Goal: Task Accomplishment & Management: Use online tool/utility

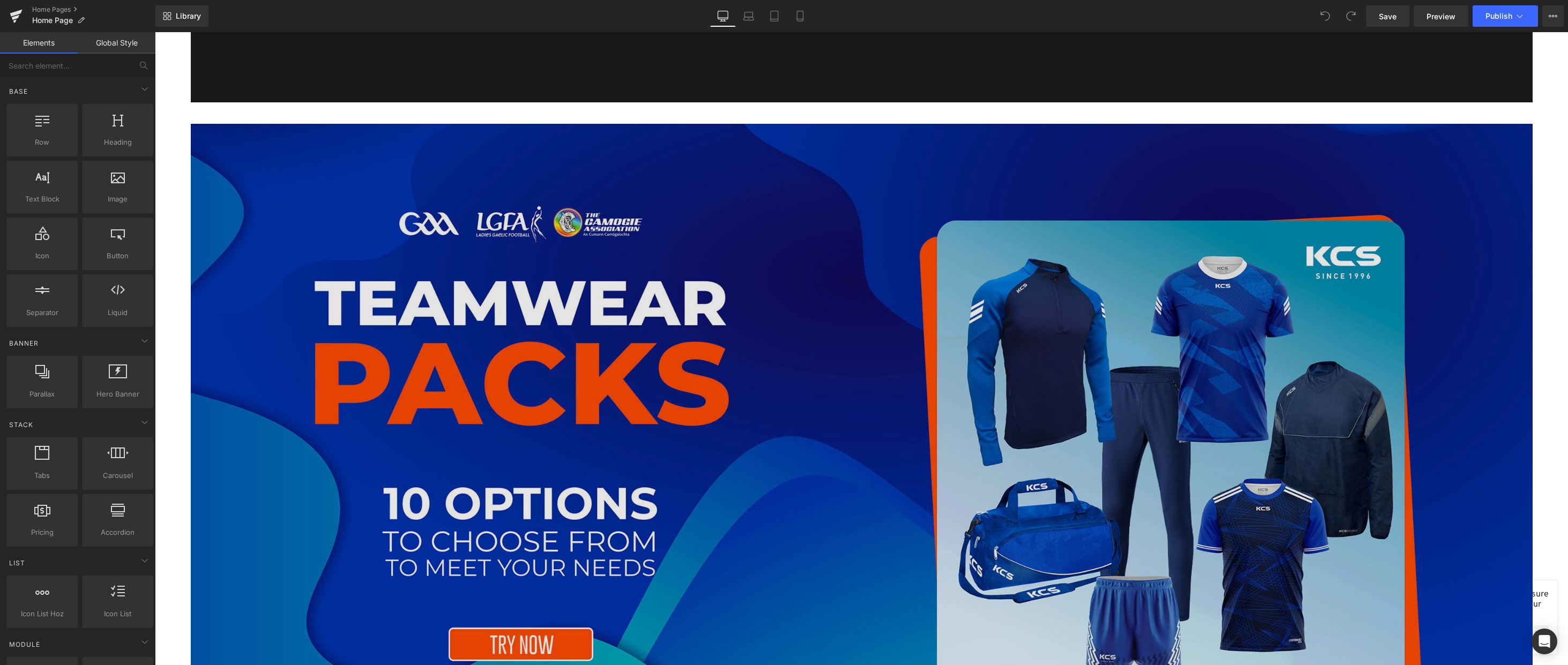
scroll to position [214, 0]
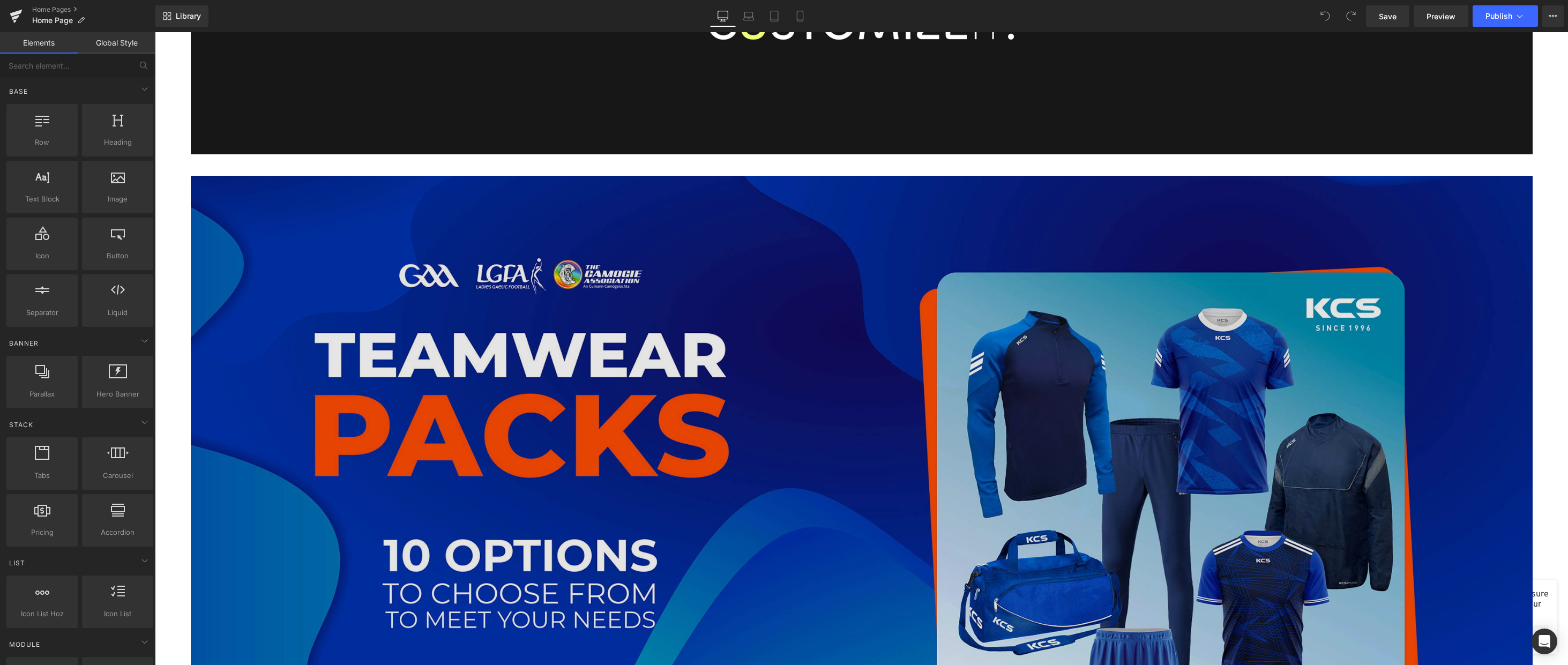
click at [833, 277] on img at bounding box center [861, 511] width 1342 height 670
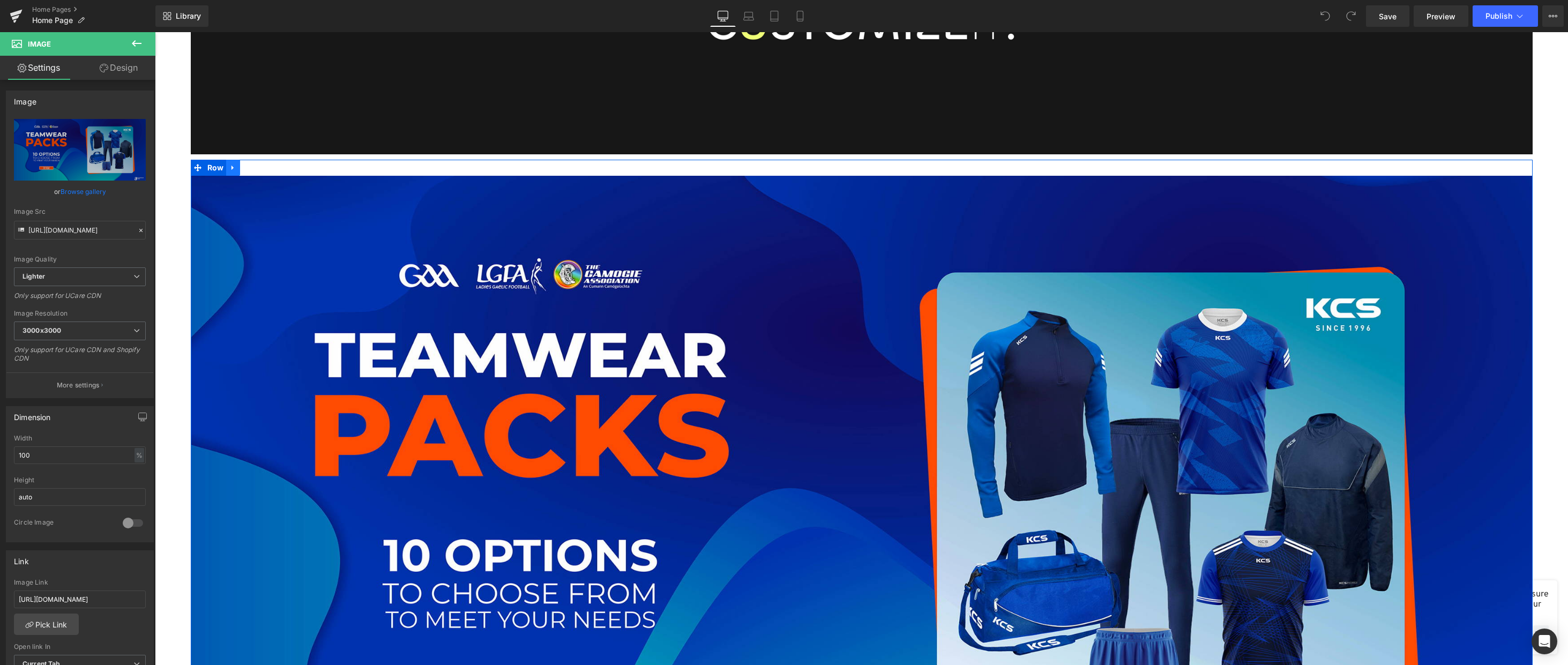
click at [232, 166] on icon at bounding box center [232, 168] width 2 height 5
click at [257, 166] on icon at bounding box center [261, 168] width 8 height 8
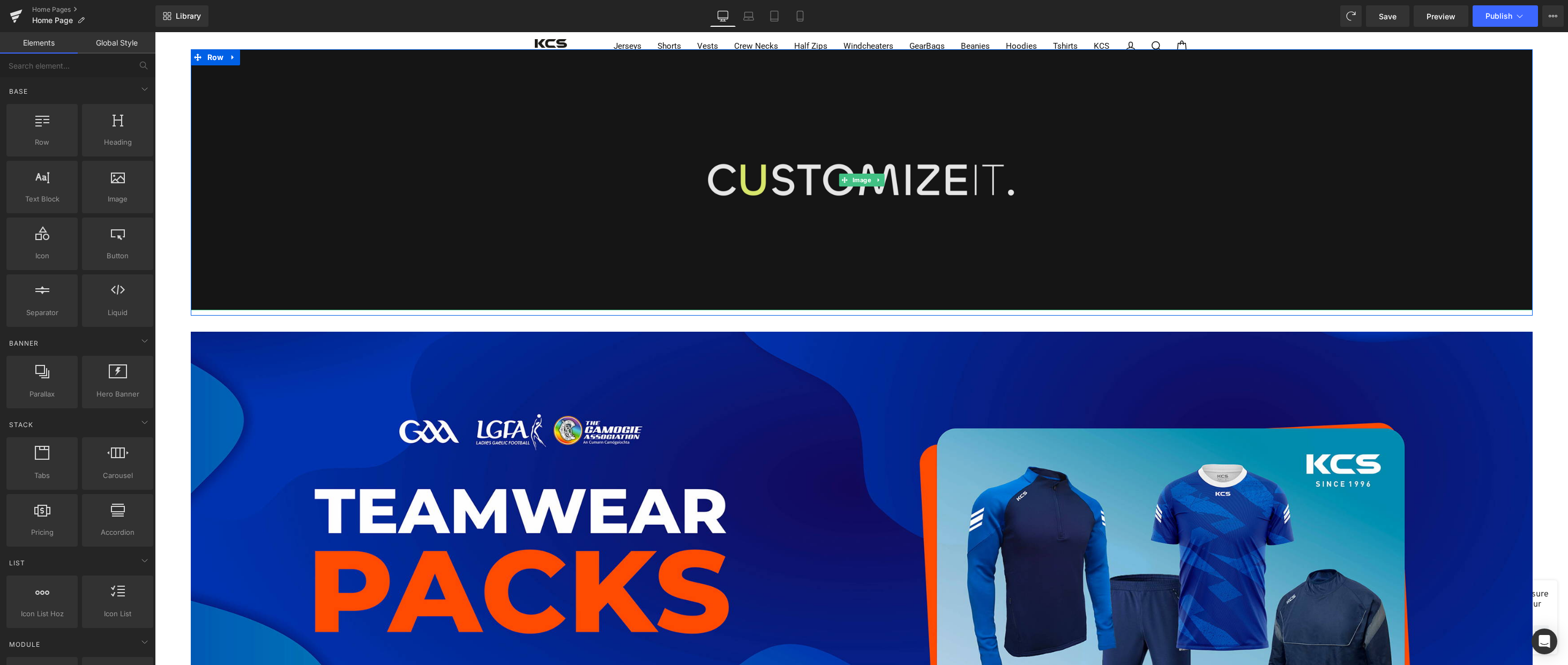
scroll to position [0, 0]
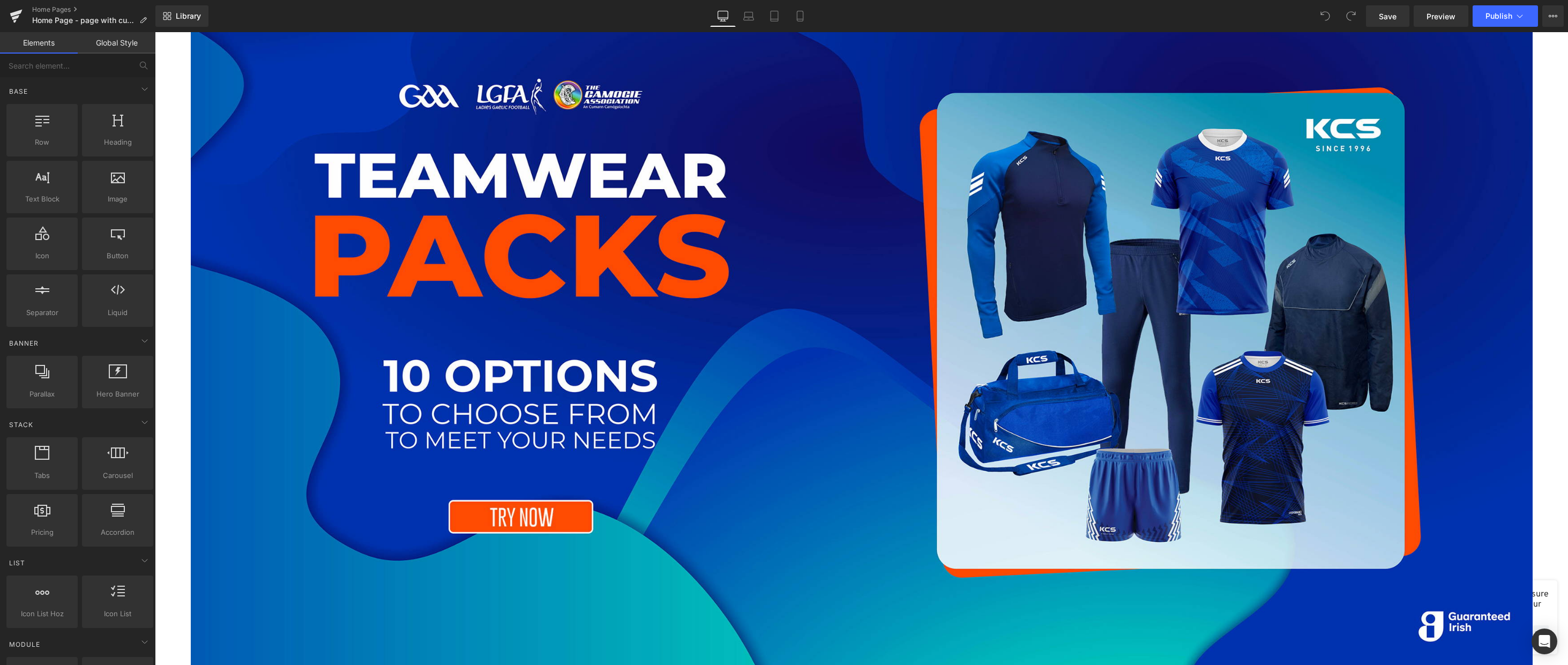
scroll to position [375, 0]
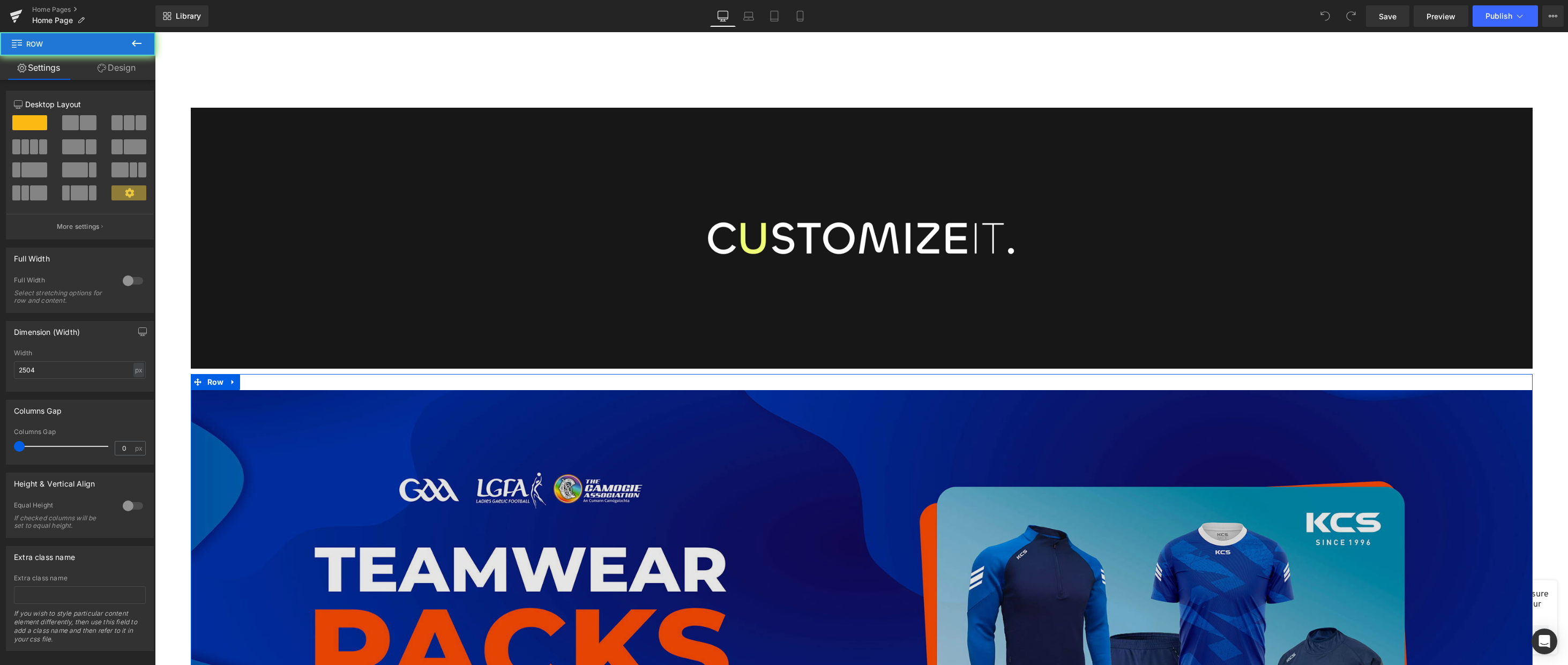
scroll to position [161, 0]
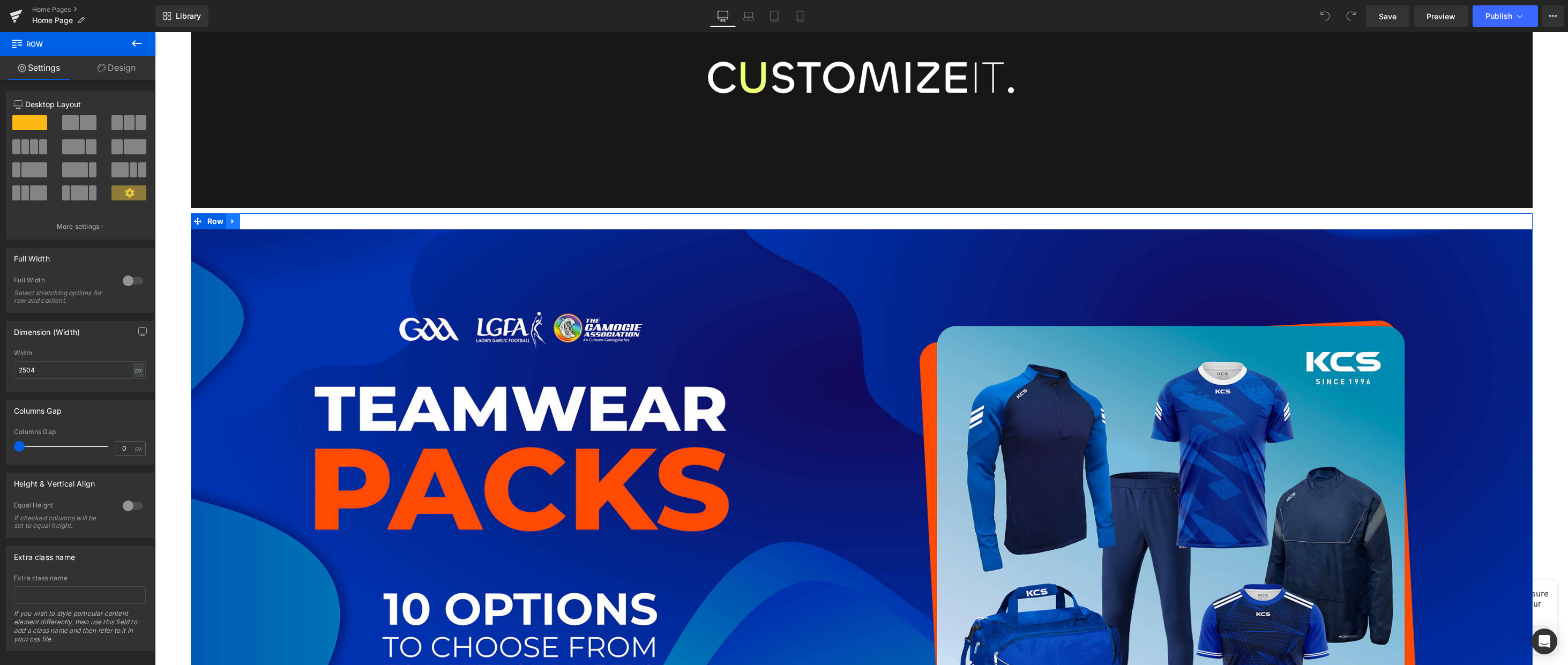
click at [232, 221] on icon at bounding box center [232, 222] width 2 height 5
click at [259, 220] on icon at bounding box center [261, 221] width 8 height 8
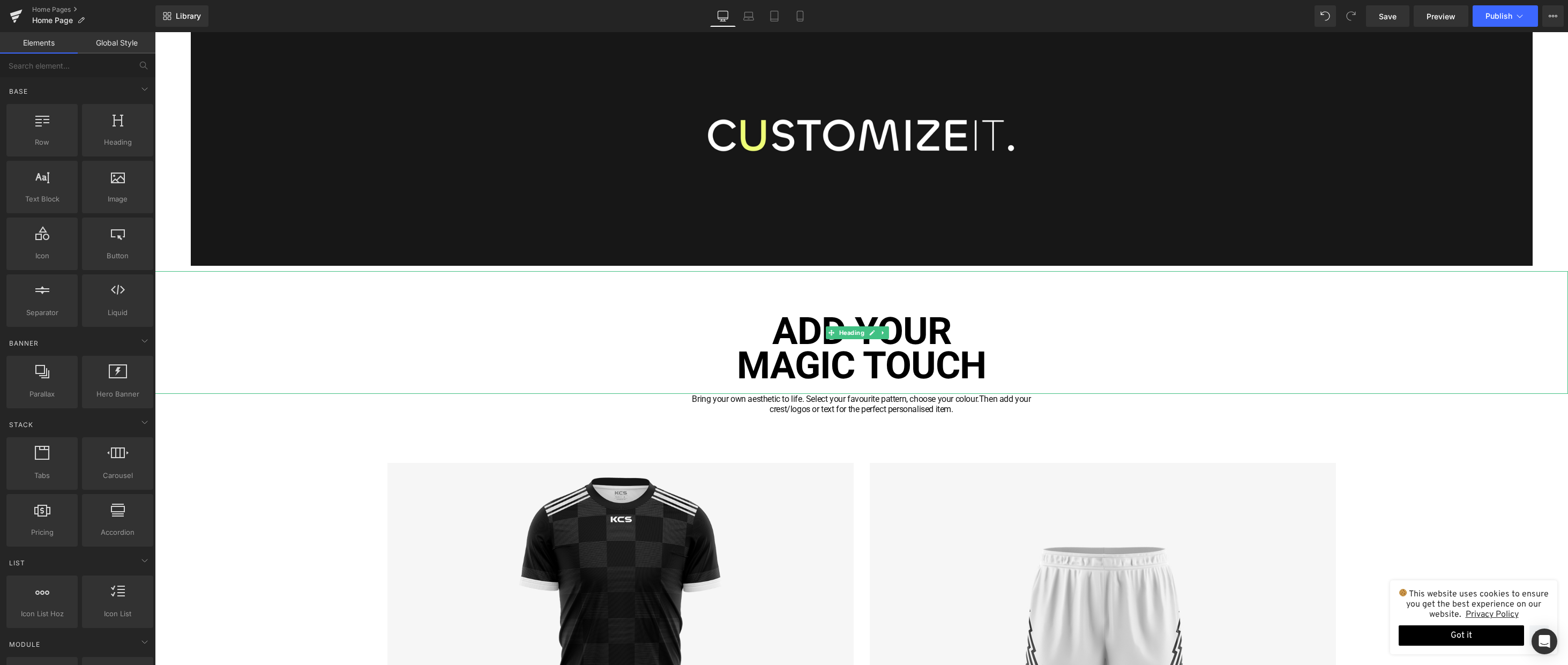
scroll to position [0, 0]
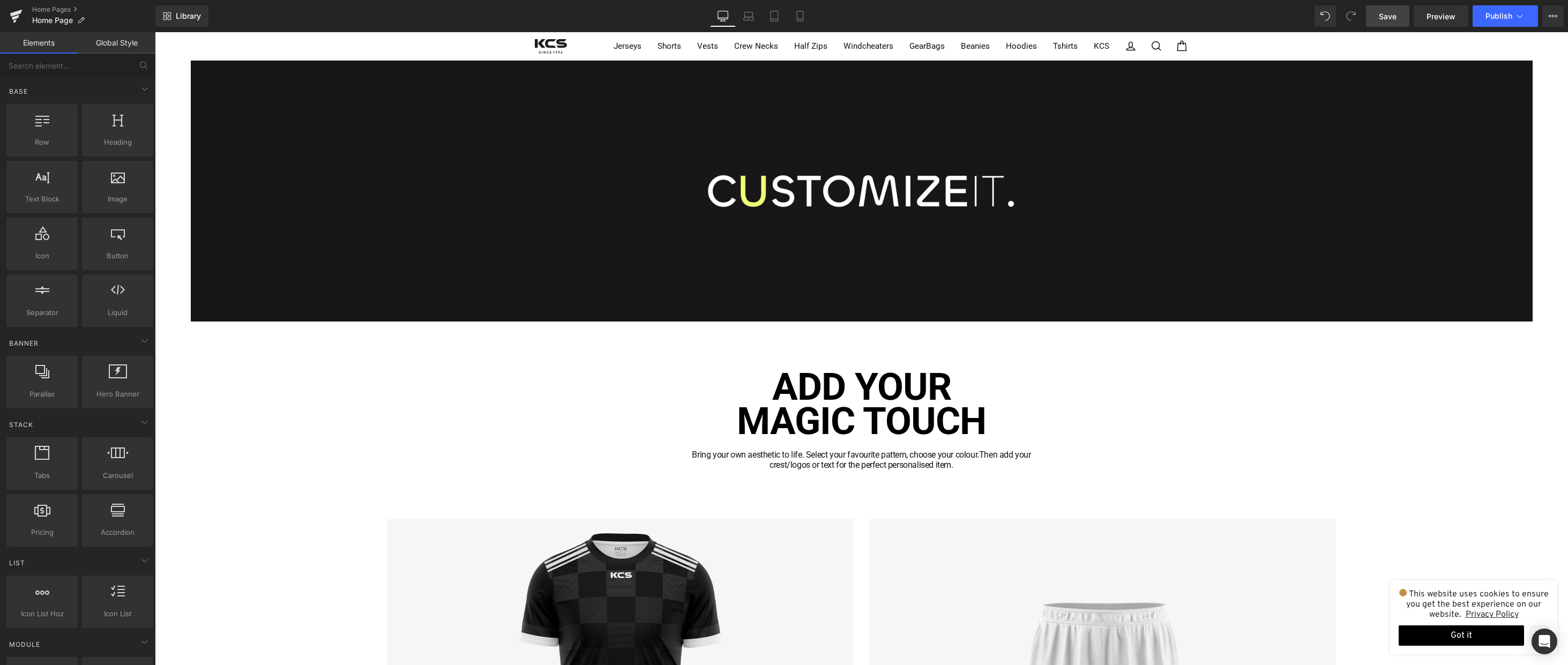
click at [1393, 12] on span "Save" at bounding box center [1388, 17] width 18 height 12
click at [1489, 13] on span "Publish" at bounding box center [1499, 15] width 27 height 8
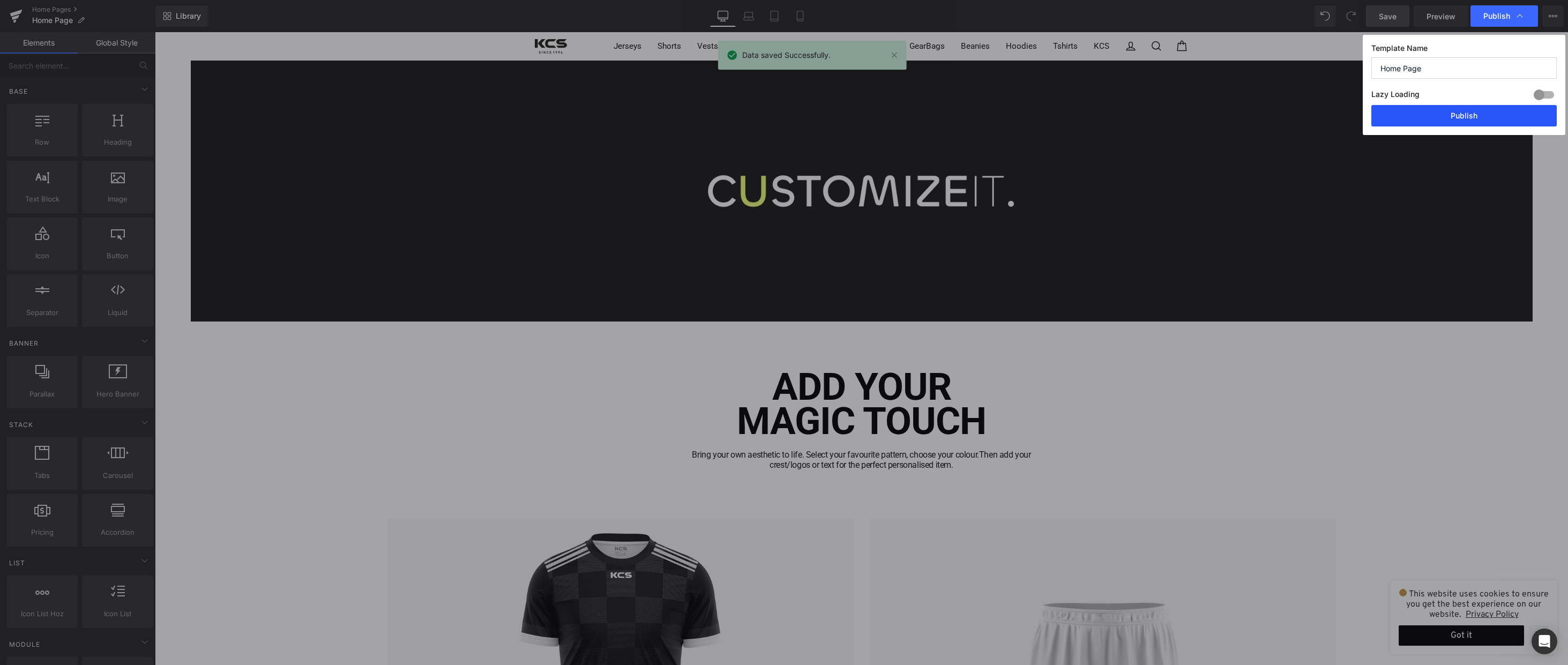
click at [1420, 114] on button "Publish" at bounding box center [1464, 115] width 186 height 21
